Goal: Transaction & Acquisition: Purchase product/service

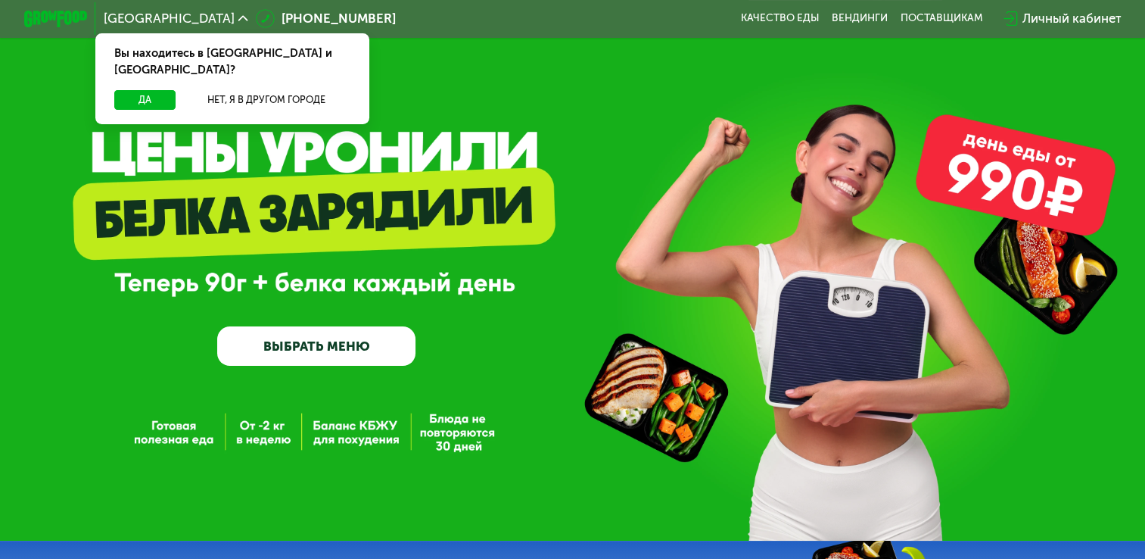
click at [431, 385] on div "GrowFood — доставка правильного питания ВЫБРАТЬ МЕНЮ" at bounding box center [572, 270] width 1145 height 541
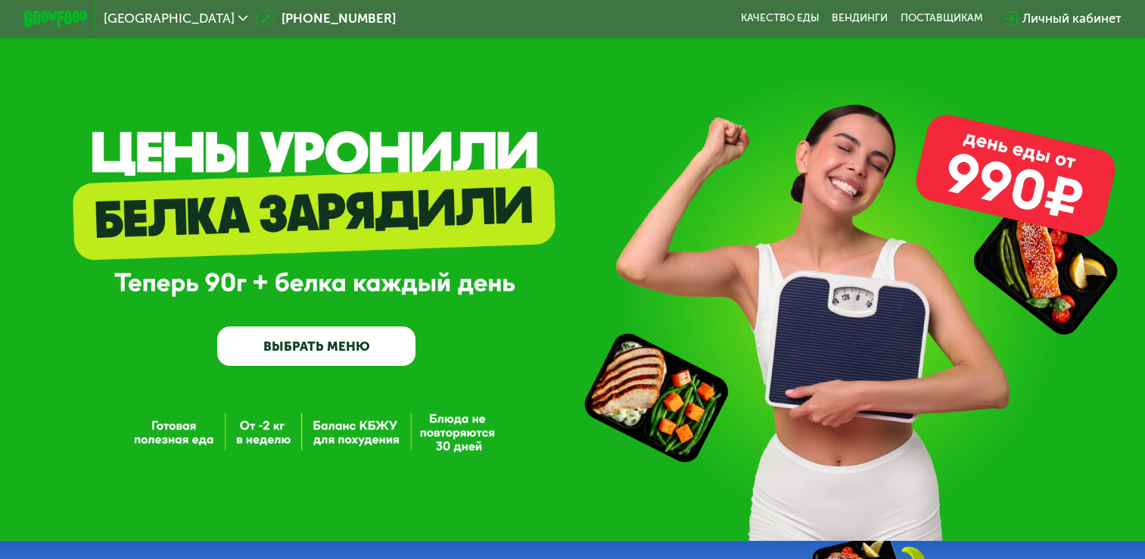
click at [345, 357] on link "ВЫБРАТЬ МЕНЮ" at bounding box center [316, 346] width 198 height 40
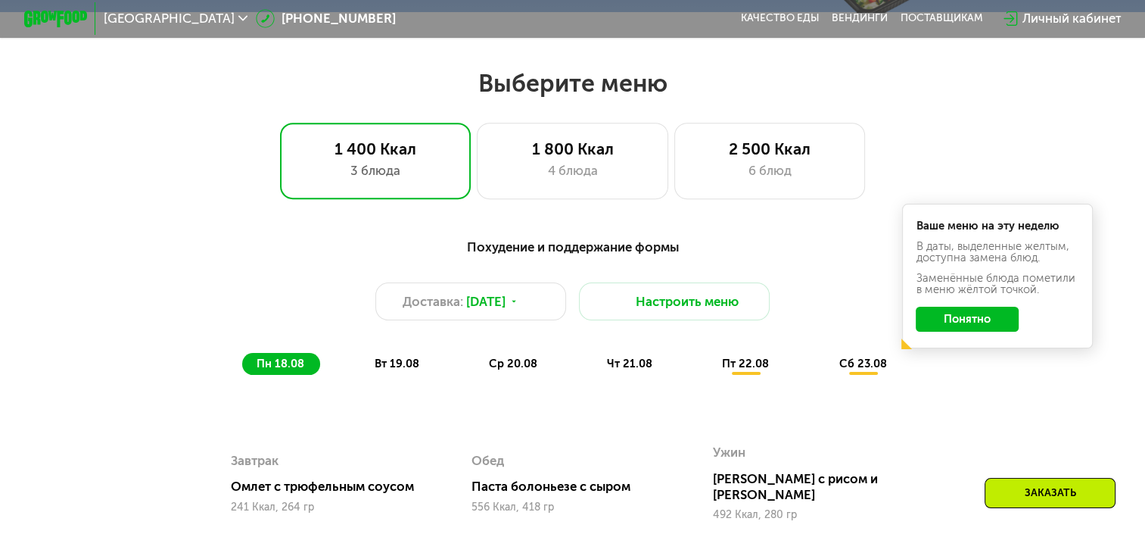
scroll to position [678, 0]
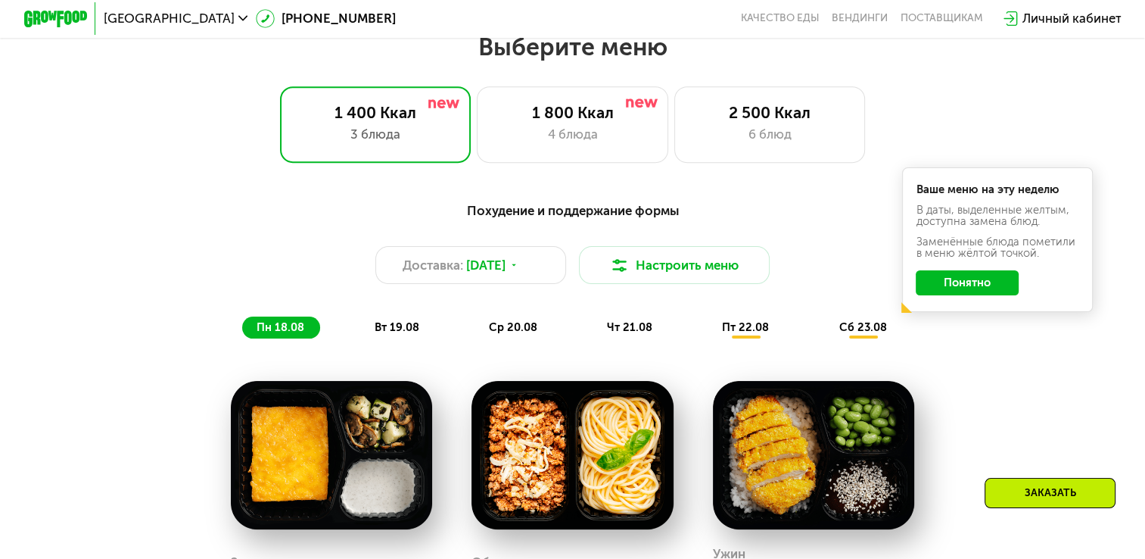
click at [345, 357] on div "Похудение и поддержание формы Доставка: [DATE] Настроить меню пн 18.08 вт 19.08…" at bounding box center [573, 529] width 980 height 675
click at [1035, 104] on div "1 400 Ккал 3 блюда 1 800 Ккал 4 блюда 2 500 Ккал 6 блюд" at bounding box center [573, 124] width 1044 height 76
click at [992, 286] on button "Понятно" at bounding box center [967, 283] width 103 height 26
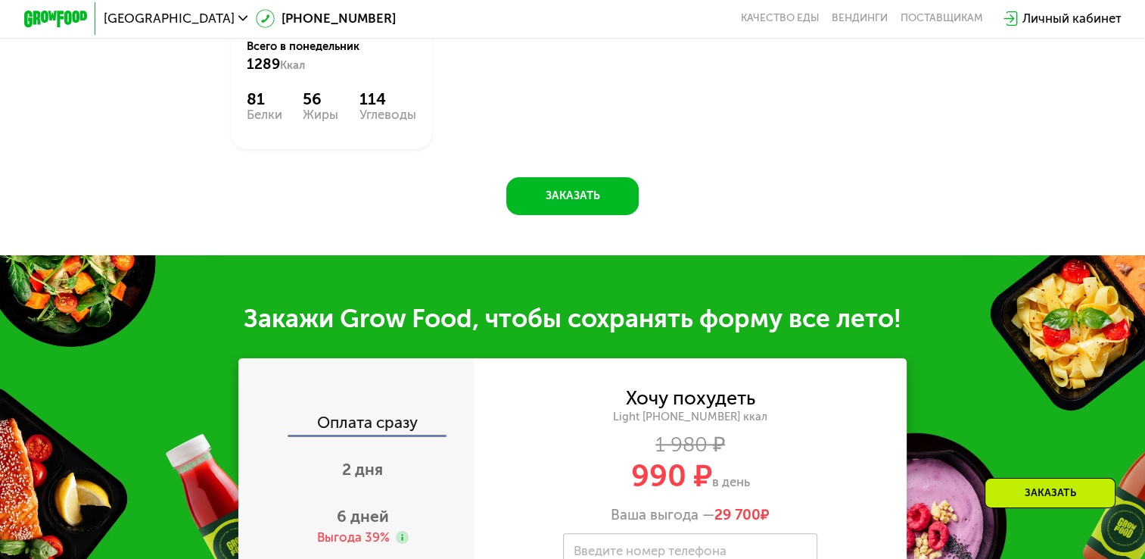
scroll to position [1559, 0]
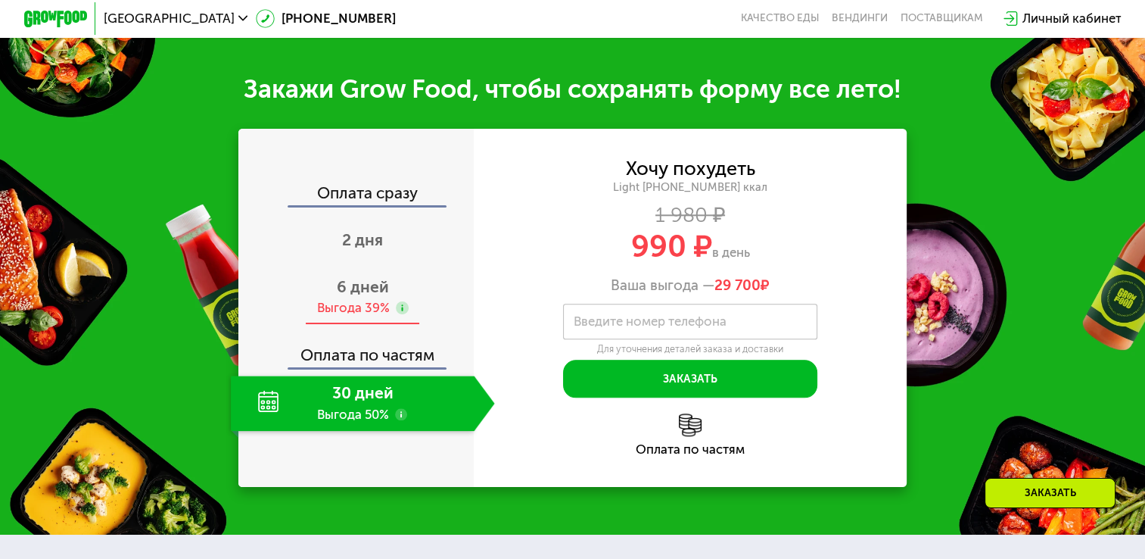
click at [377, 310] on div "Выгода 39%" at bounding box center [353, 307] width 73 height 17
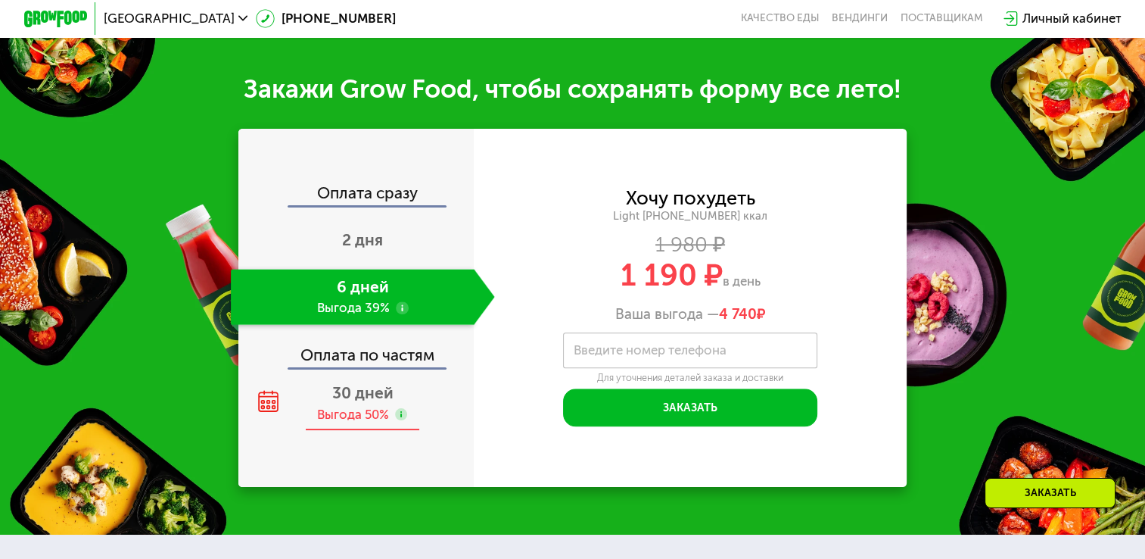
click at [384, 409] on div "Выгода 50%" at bounding box center [353, 414] width 72 height 17
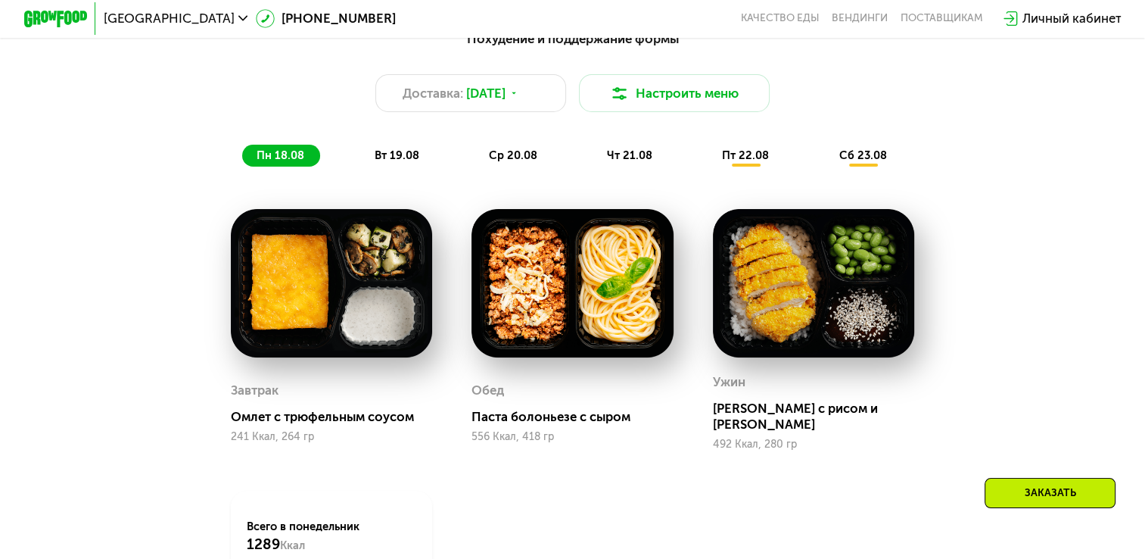
scroll to position [863, 0]
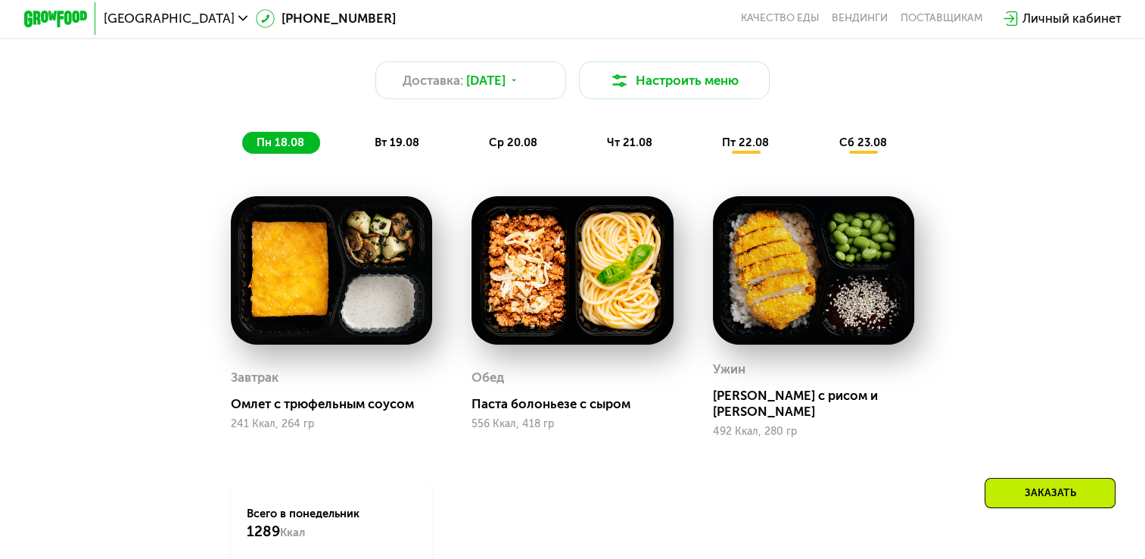
click at [475, 142] on div "вт 19.08" at bounding box center [514, 143] width 79 height 22
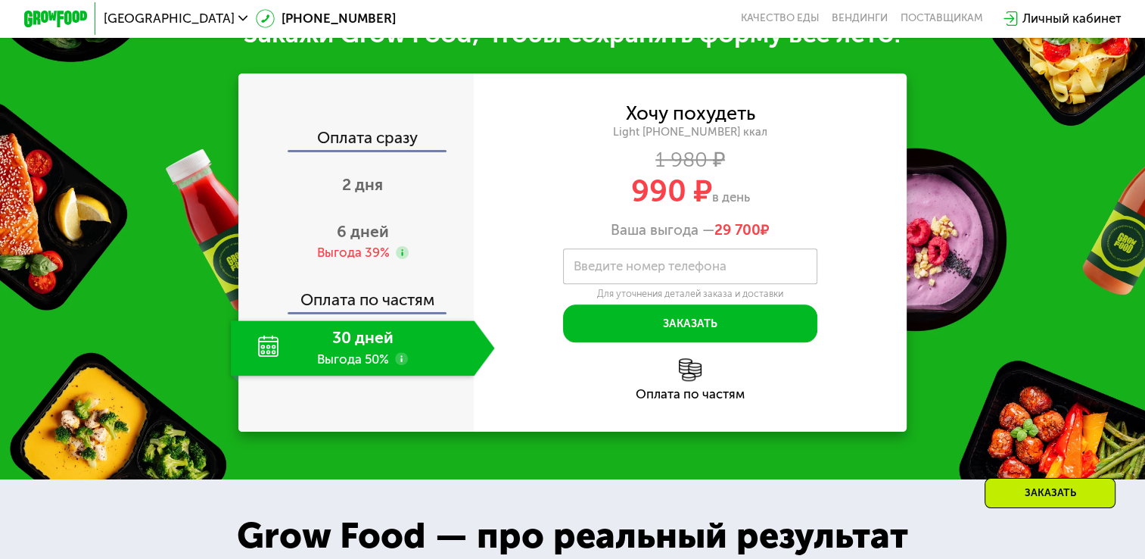
scroll to position [1574, 0]
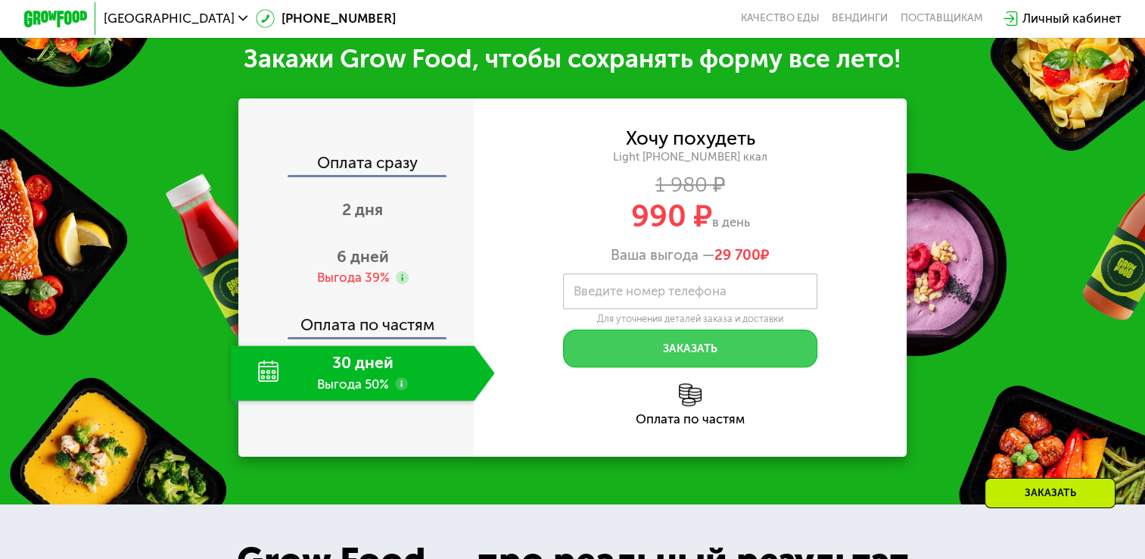
click at [764, 359] on button "Заказать" at bounding box center [690, 348] width 254 height 38
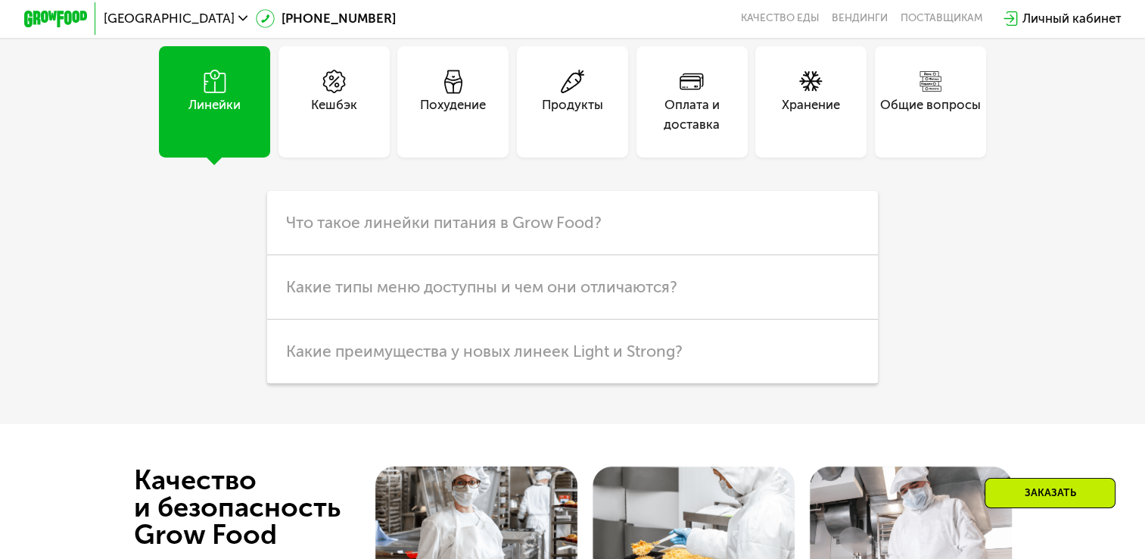
scroll to position [3924, 0]
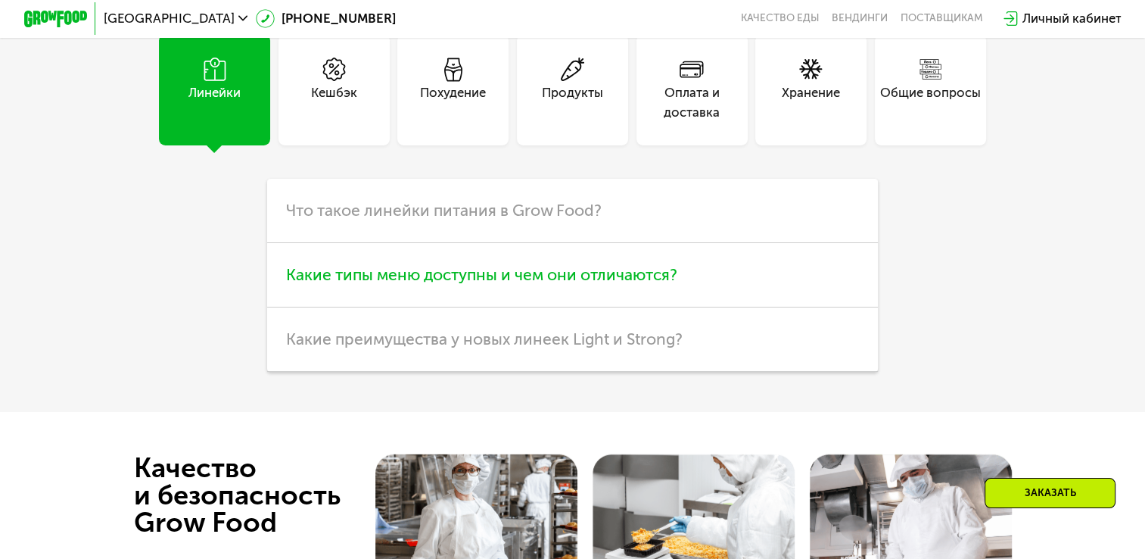
click at [678, 284] on span "Какие типы меню доступны и чем они отличаются?" at bounding box center [481, 274] width 391 height 19
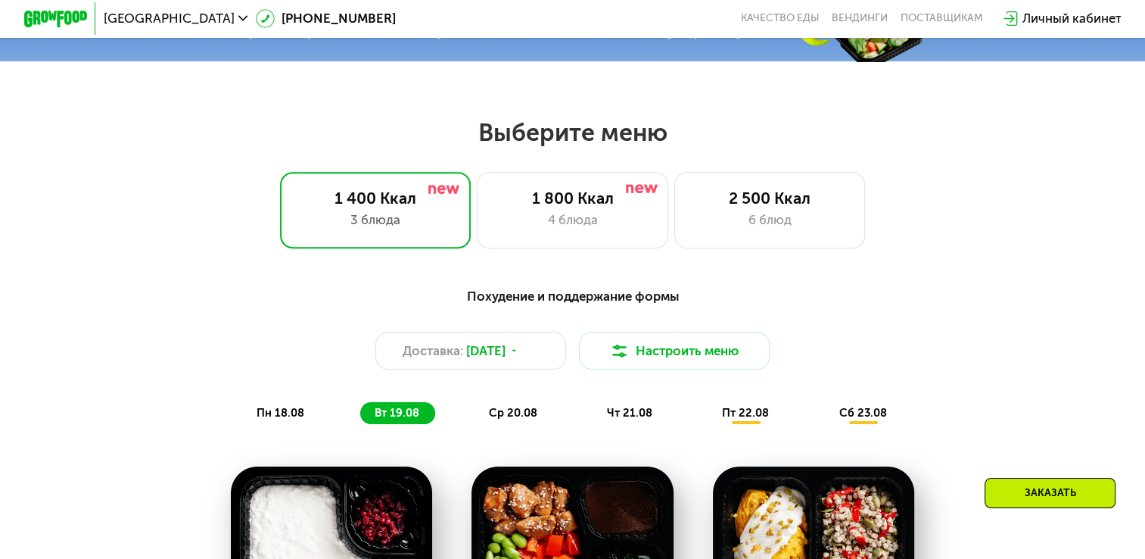
scroll to position [566, 0]
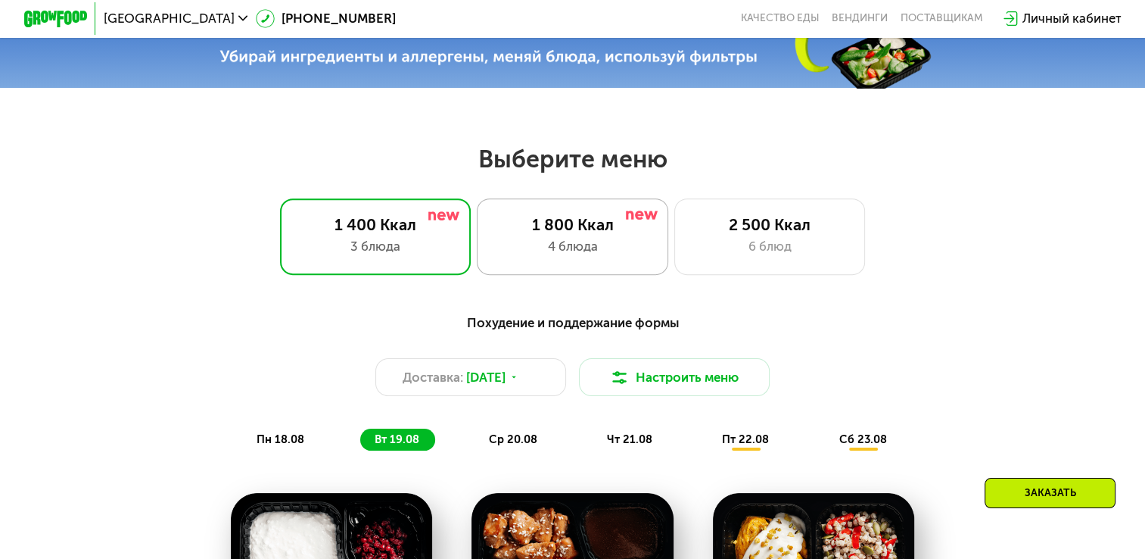
click at [572, 251] on div "4 блюда" at bounding box center [572, 246] width 157 height 19
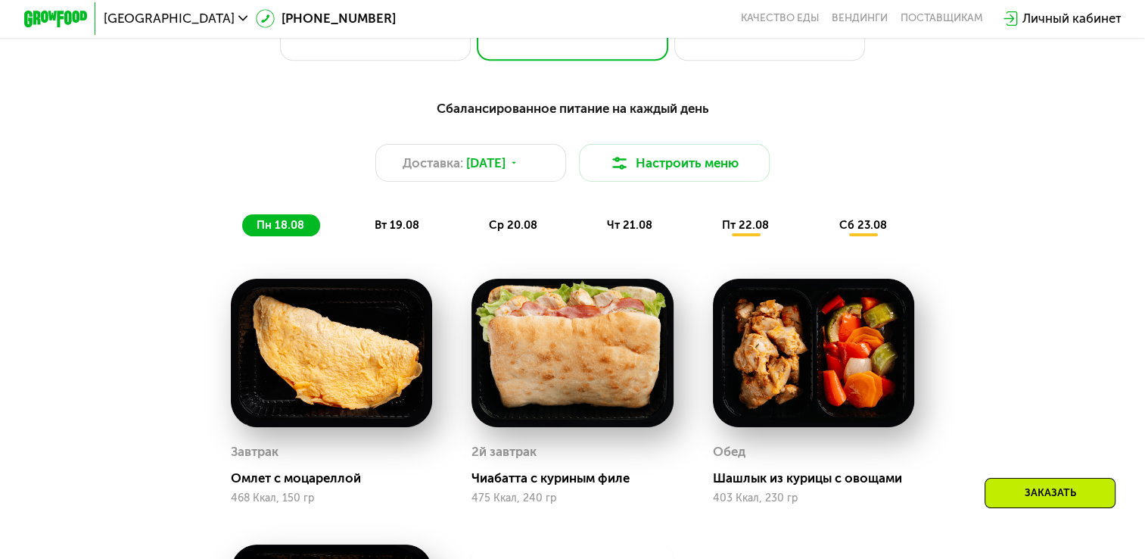
scroll to position [656, 0]
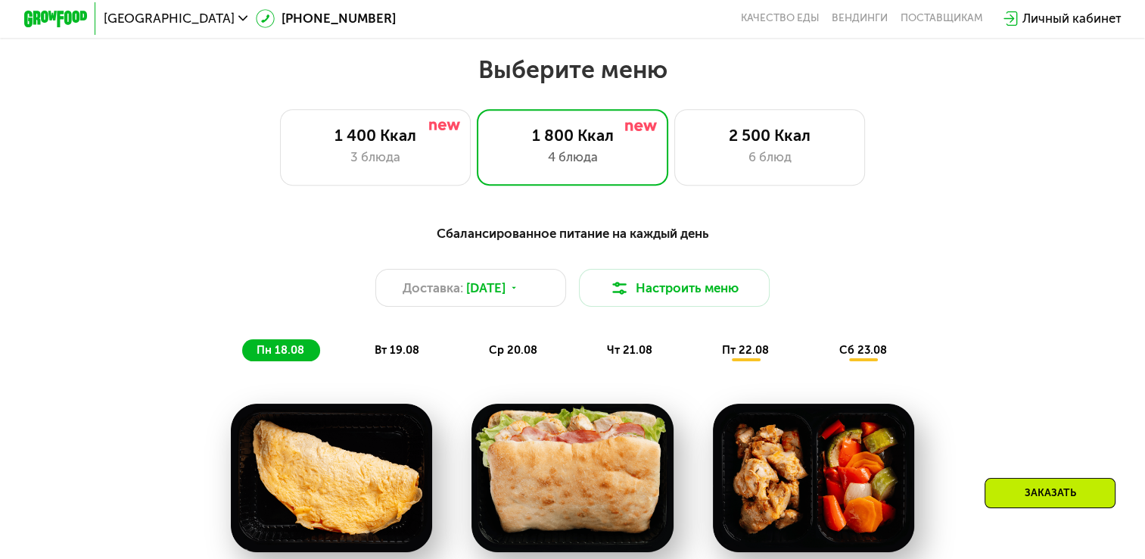
click at [410, 357] on span "вт 19.08" at bounding box center [397, 350] width 45 height 14
